Goal: Information Seeking & Learning: Learn about a topic

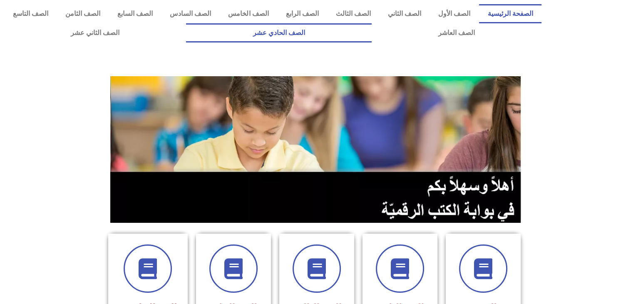
click at [371, 35] on link "الصف الحادي عشر" at bounding box center [278, 32] width 185 height 19
click at [371, 33] on link "الصف الحادي عشر" at bounding box center [278, 32] width 185 height 19
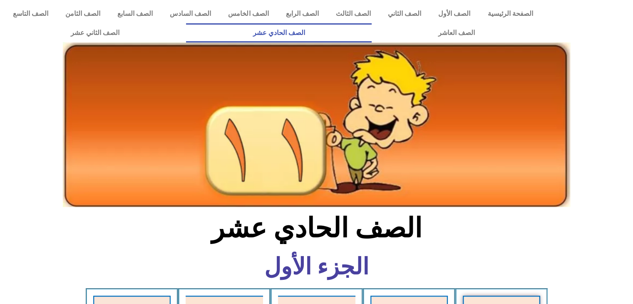
click at [556, 214] on section "الصف الحادي عشر" at bounding box center [316, 232] width 633 height 43
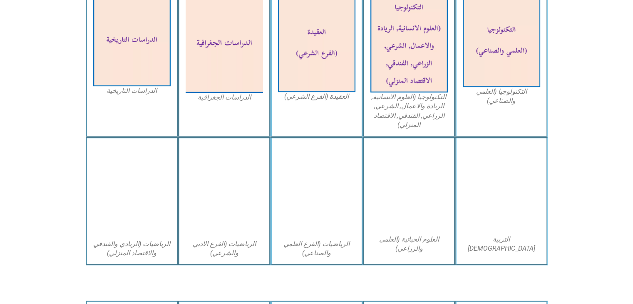
scroll to position [450, 0]
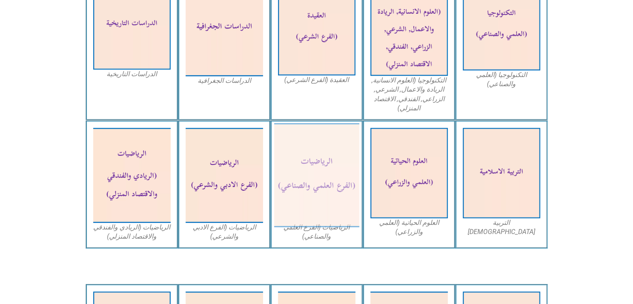
click at [303, 202] on img at bounding box center [316, 175] width 85 height 104
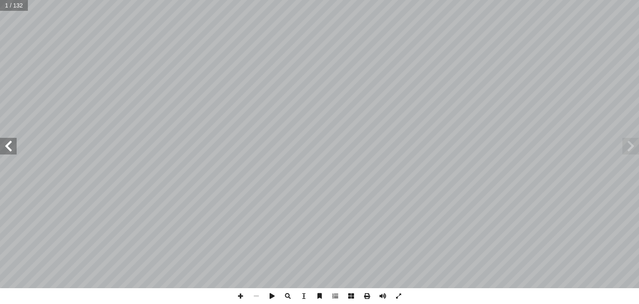
click at [7, 148] on span at bounding box center [8, 146] width 17 height 17
click at [9, 144] on span at bounding box center [8, 146] width 17 height 17
click at [10, 149] on span at bounding box center [8, 146] width 17 height 17
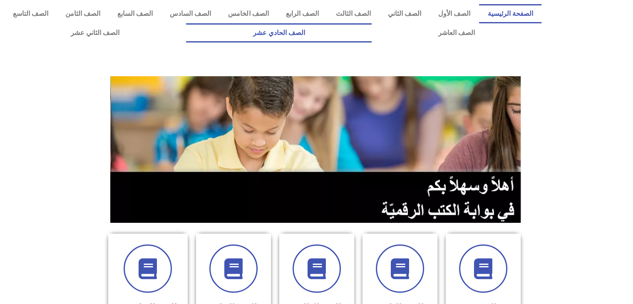
click at [371, 27] on link "الصف الحادي عشر" at bounding box center [278, 32] width 185 height 19
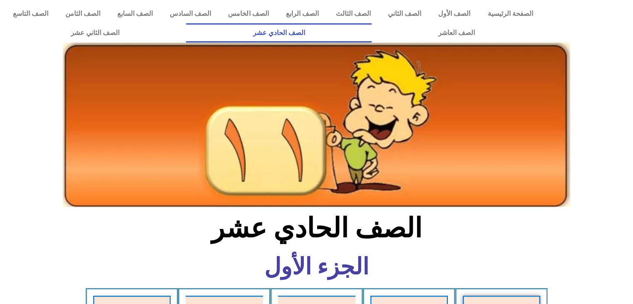
click at [473, 213] on section "الصف الحادي عشر" at bounding box center [316, 232] width 633 height 43
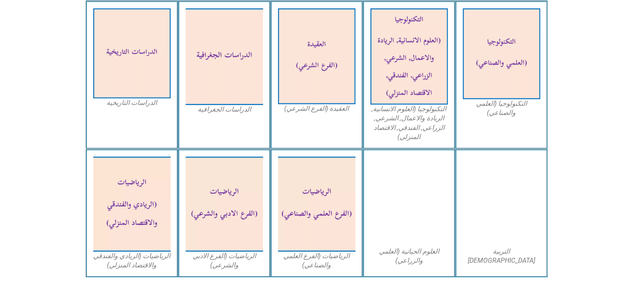
scroll to position [450, 0]
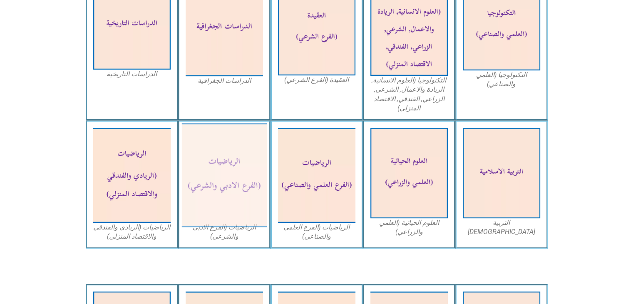
click at [223, 163] on img at bounding box center [224, 175] width 85 height 104
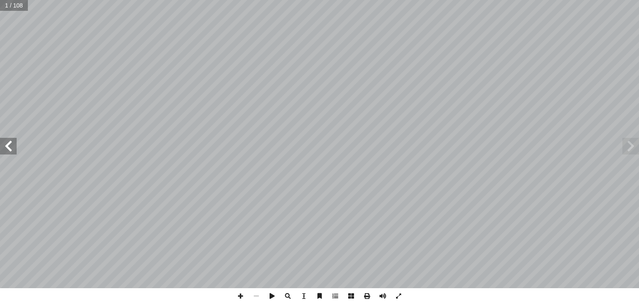
click at [5, 151] on span at bounding box center [8, 146] width 17 height 17
click at [637, 149] on span at bounding box center [631, 146] width 17 height 17
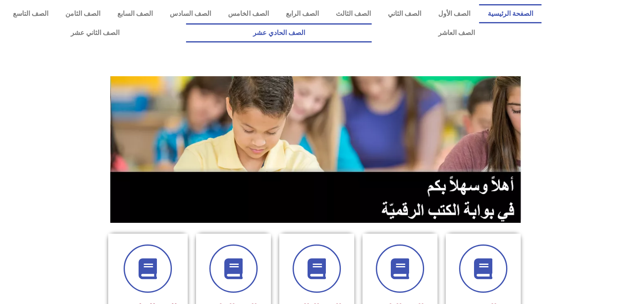
click at [371, 39] on link "الصف الحادي عشر" at bounding box center [278, 32] width 185 height 19
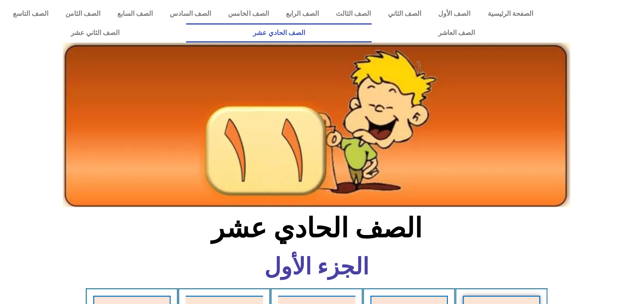
click at [426, 115] on img at bounding box center [317, 124] width 508 height 165
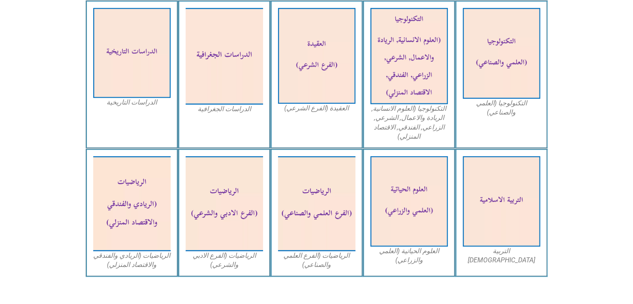
scroll to position [450, 0]
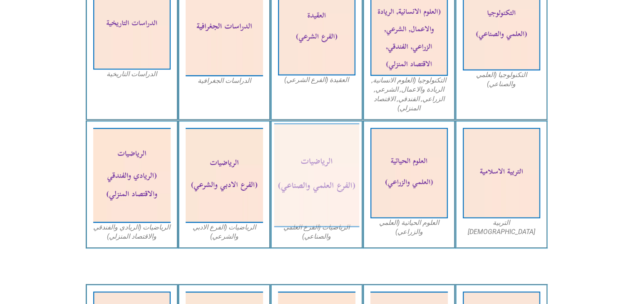
click at [338, 182] on img at bounding box center [316, 175] width 85 height 104
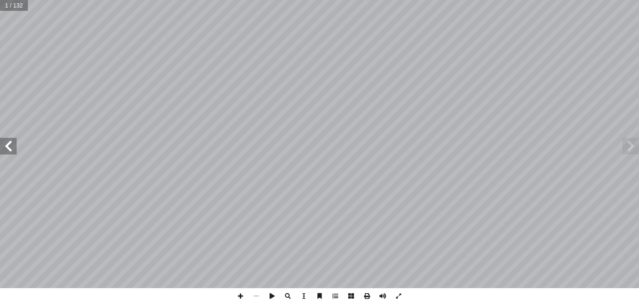
click at [2, 145] on span at bounding box center [8, 146] width 17 height 17
